Goal: Navigation & Orientation: Find specific page/section

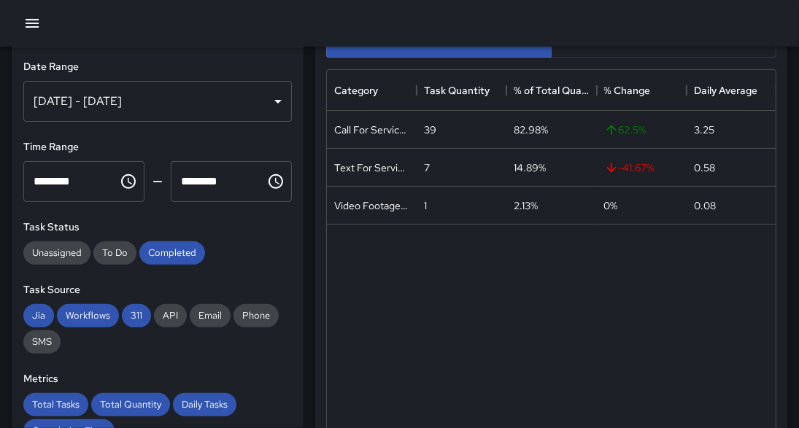
scroll to position [428, 440]
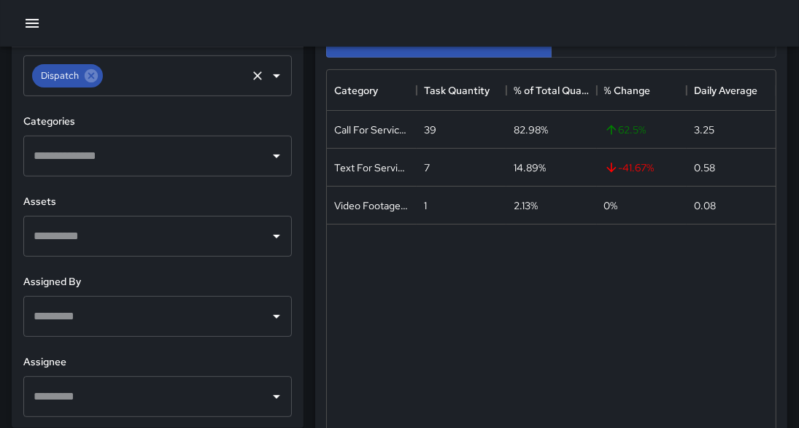
click at [94, 74] on icon at bounding box center [91, 75] width 13 height 13
click at [30, 18] on icon "button" at bounding box center [32, 24] width 18 height 18
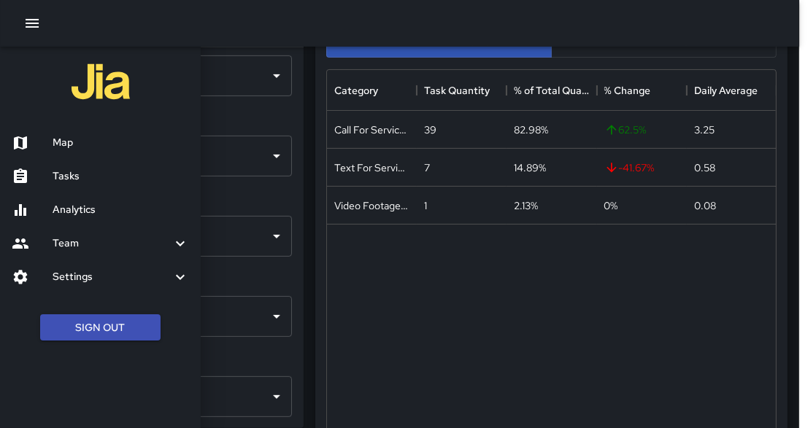
click at [110, 144] on h6 "Map" at bounding box center [121, 143] width 136 height 16
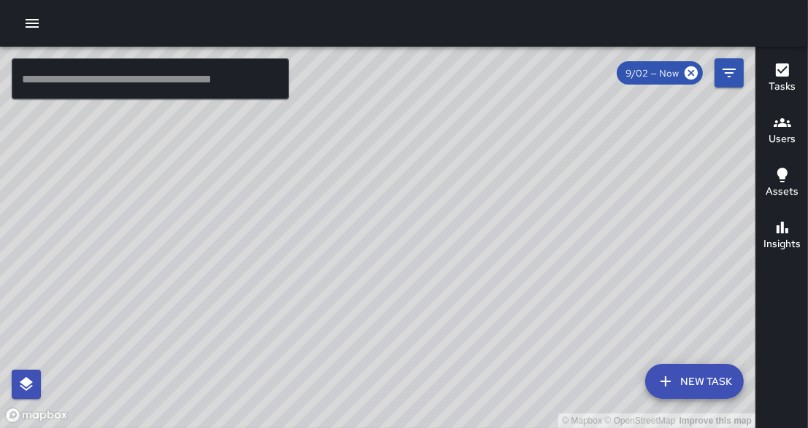
drag, startPoint x: 276, startPoint y: 320, endPoint x: 234, endPoint y: 264, distance: 69.8
click at [234, 264] on div "© Mapbox © OpenStreetMap Improve this map" at bounding box center [377, 238] width 755 height 382
drag, startPoint x: 262, startPoint y: 282, endPoint x: 436, endPoint y: 117, distance: 240.0
click at [436, 117] on div "© Mapbox © OpenStreetMap Improve this map" at bounding box center [377, 238] width 755 height 382
drag, startPoint x: 264, startPoint y: 409, endPoint x: 323, endPoint y: 259, distance: 161.3
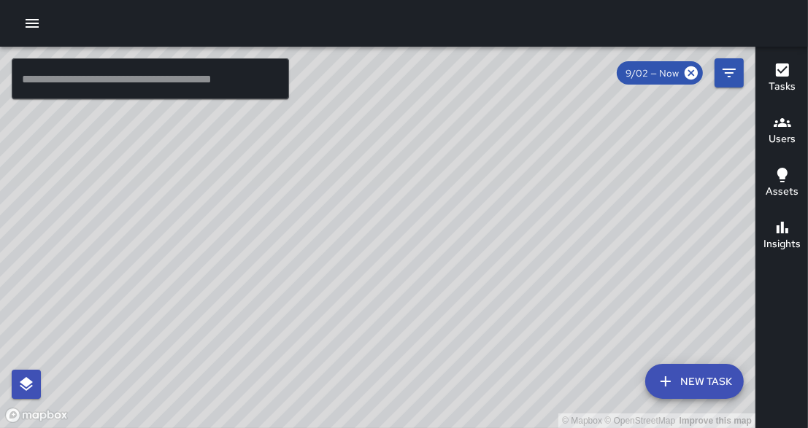
click at [323, 259] on div "© Mapbox © OpenStreetMap Improve this map" at bounding box center [377, 238] width 755 height 382
click at [34, 21] on icon "button" at bounding box center [32, 24] width 18 height 18
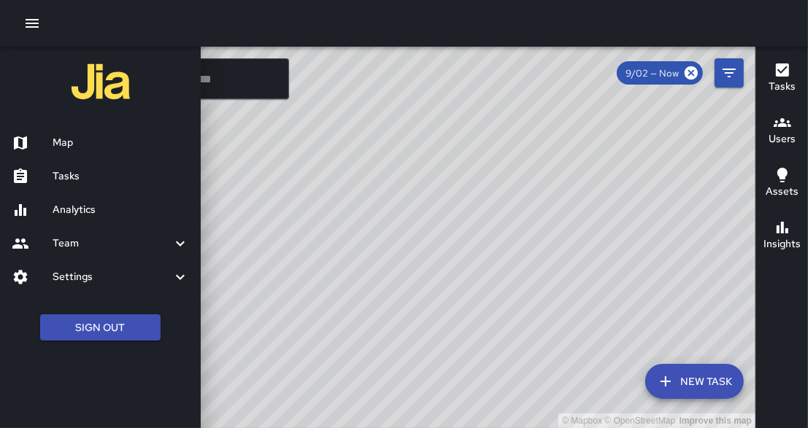
click at [92, 208] on h6 "Analytics" at bounding box center [121, 210] width 136 height 16
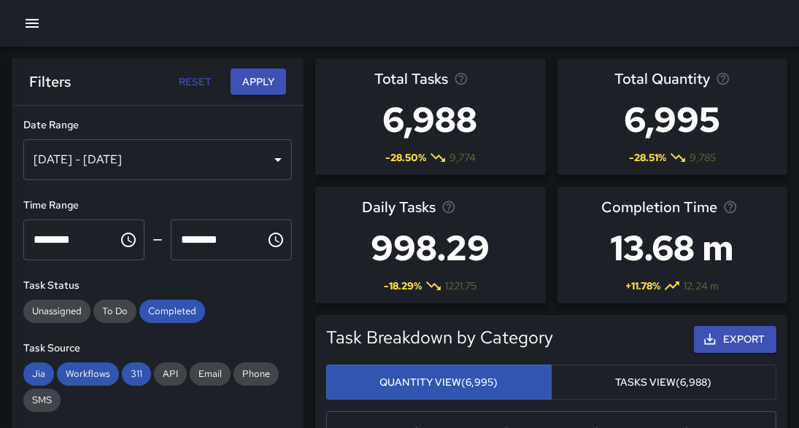
scroll to position [428, 440]
